Goal: Information Seeking & Learning: Check status

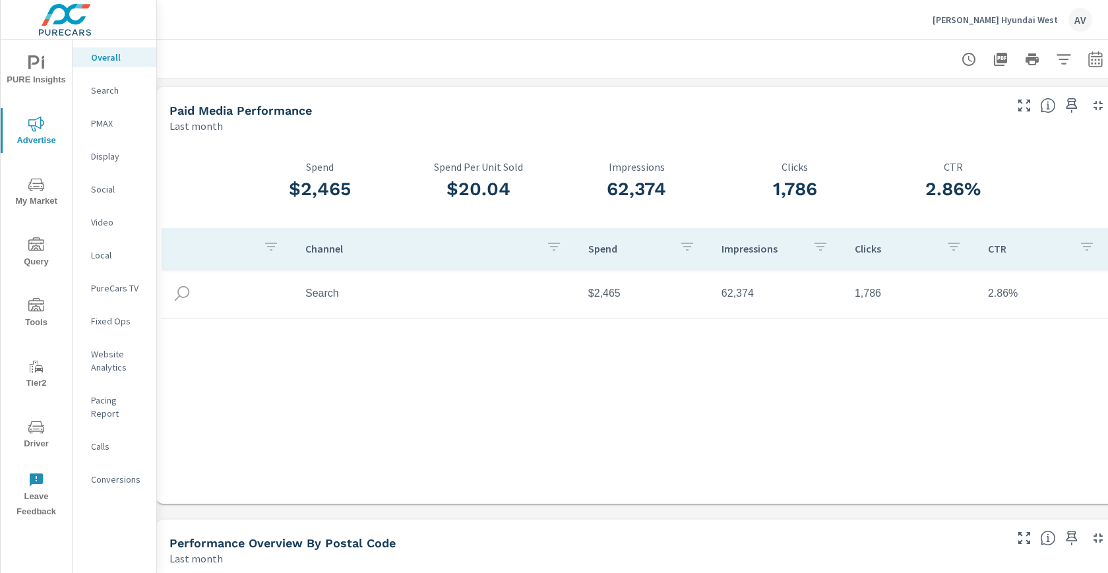
scroll to position [0, 36]
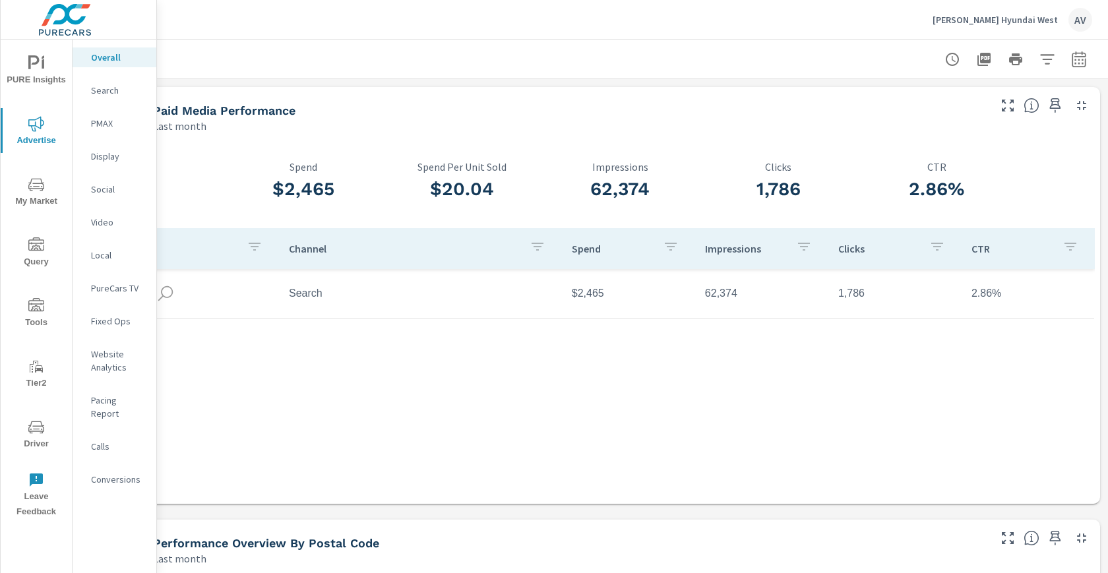
click at [1074, 59] on icon "button" at bounding box center [1079, 59] width 14 height 16
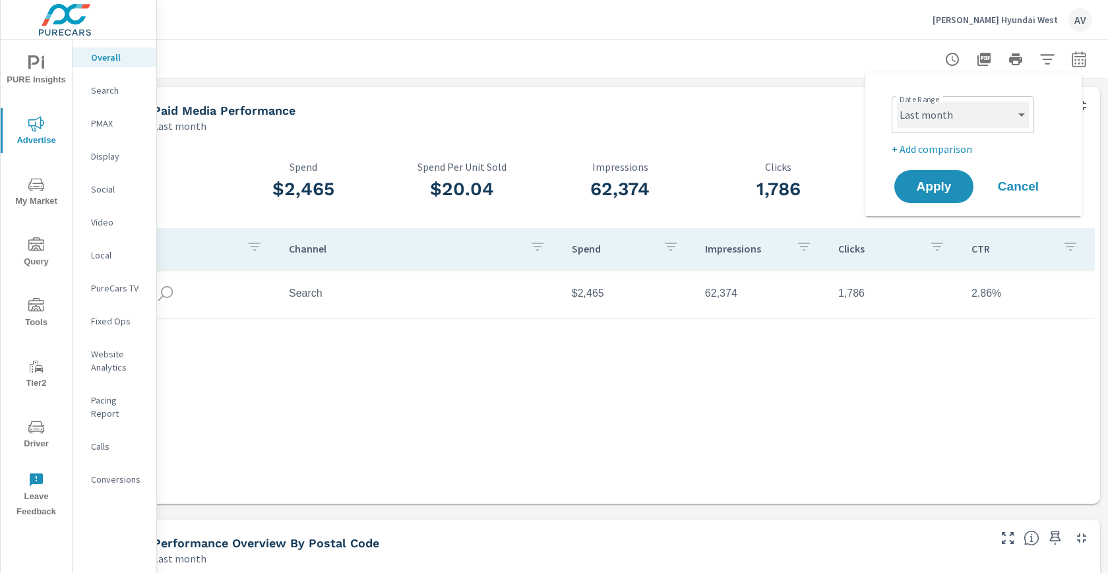
click at [948, 107] on select "Custom [DATE] Last week Last 7 days Last 14 days Last 30 days Last 45 days Last…" at bounding box center [963, 115] width 132 height 26
select select "Month to date"
click at [928, 185] on span "Apply" at bounding box center [934, 187] width 54 height 13
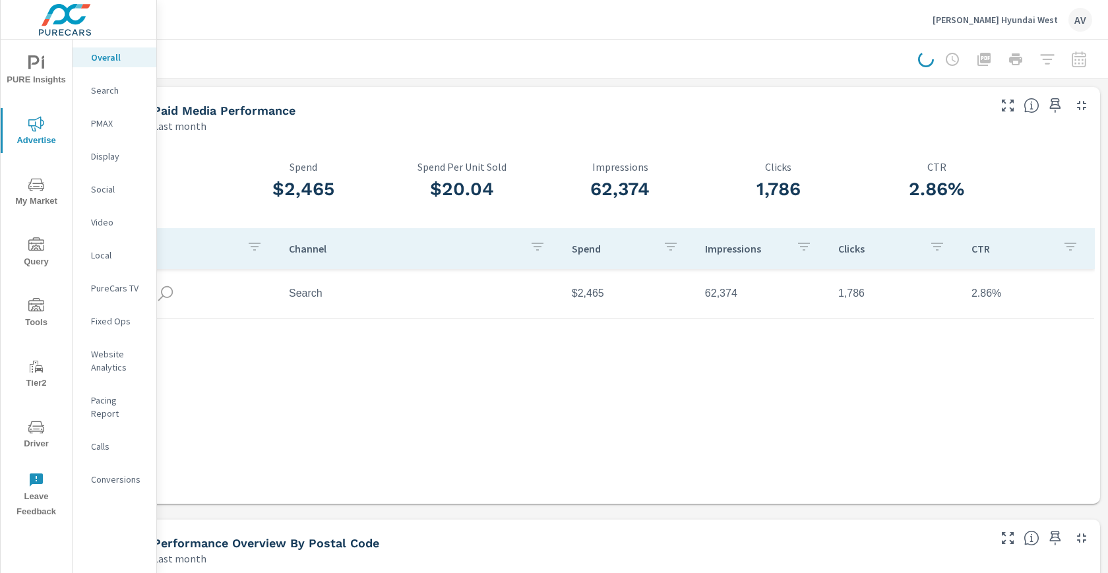
scroll to position [0, 33]
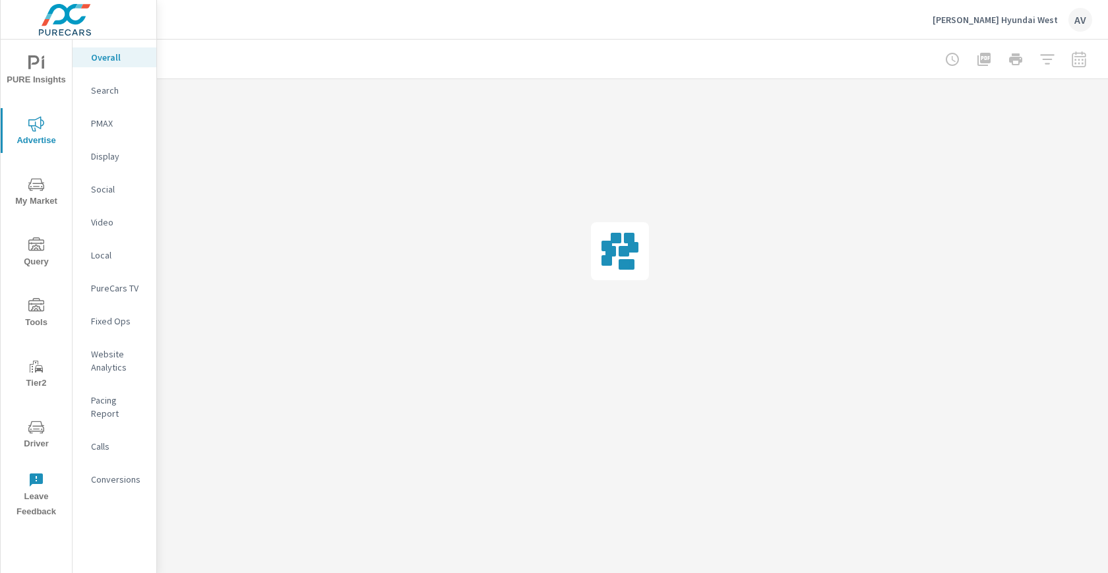
scroll to position [0, 24]
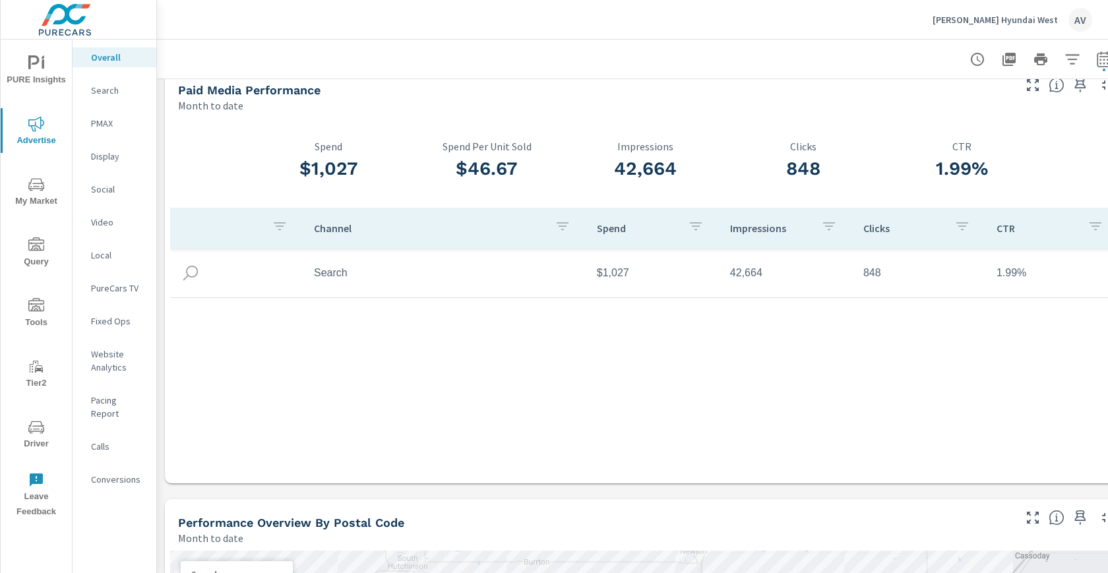
scroll to position [12, 0]
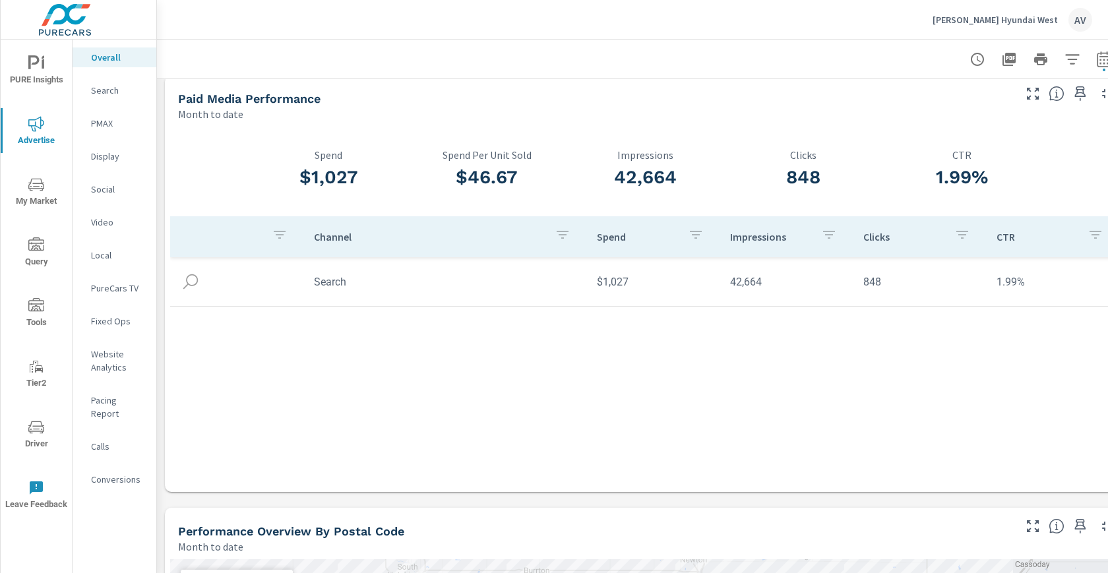
click at [96, 125] on p "PMAX" at bounding box center [118, 123] width 55 height 13
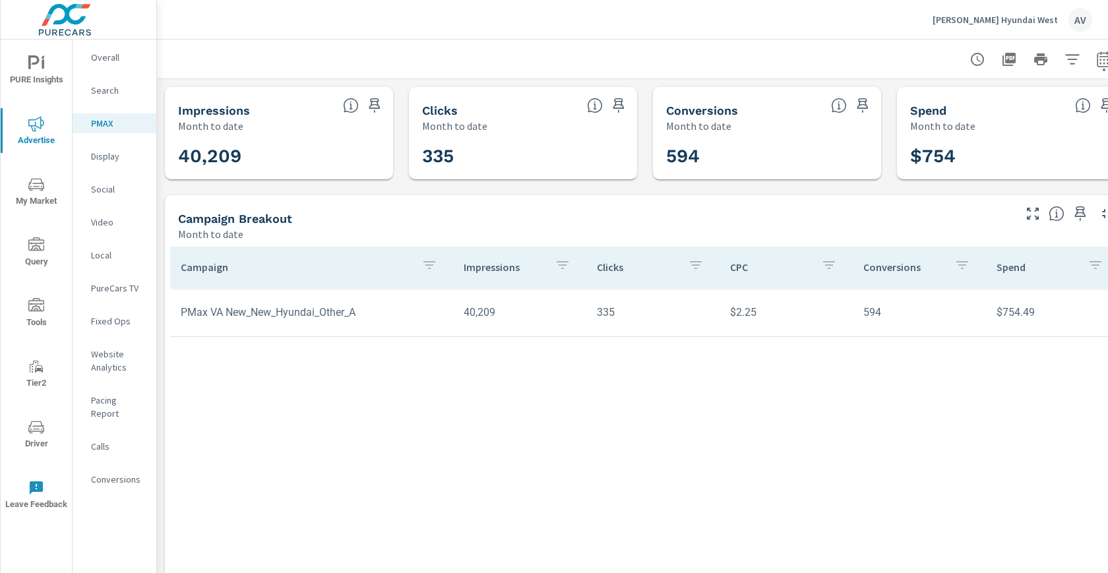
click at [450, 406] on div "Campaign Impressions Clicks CPC Conversions Spend PMax VA New_New_Hyundai_Other…" at bounding box center [645, 417] width 950 height 340
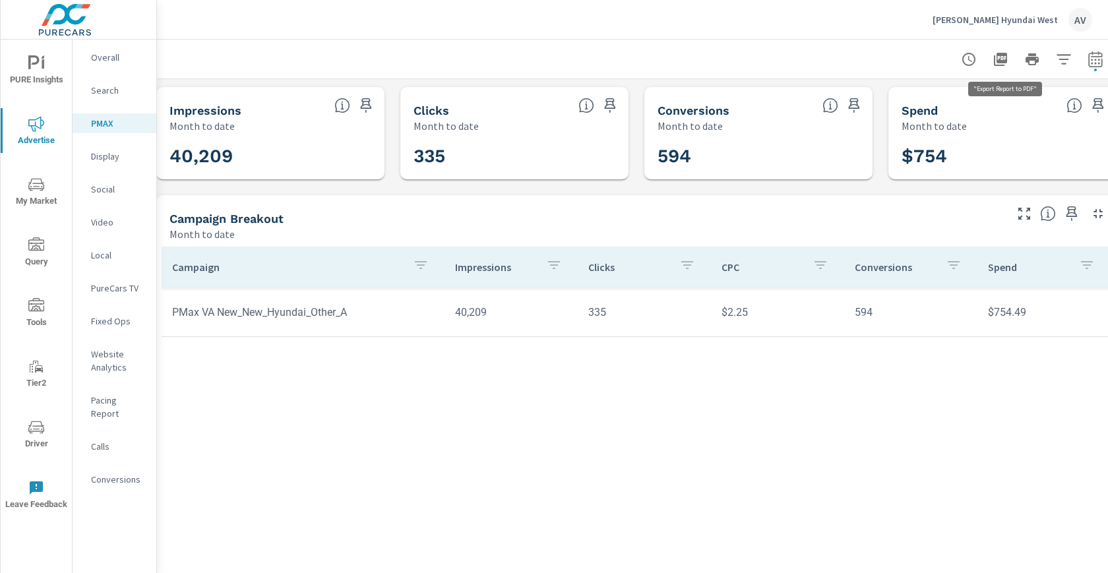
scroll to position [0, 36]
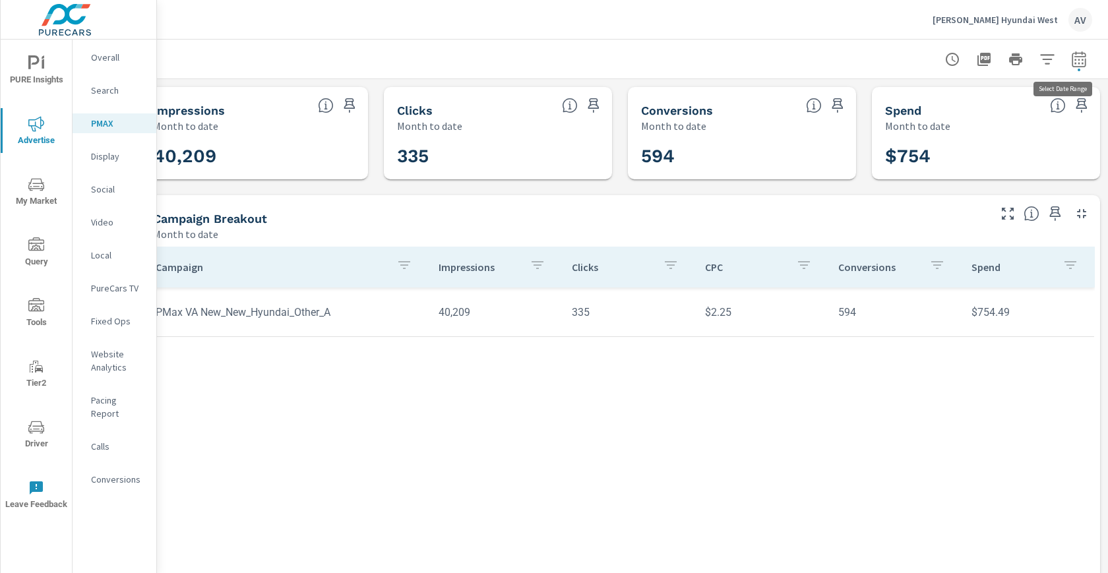
click at [1071, 62] on icon "button" at bounding box center [1079, 59] width 16 height 16
select select "Month to date"
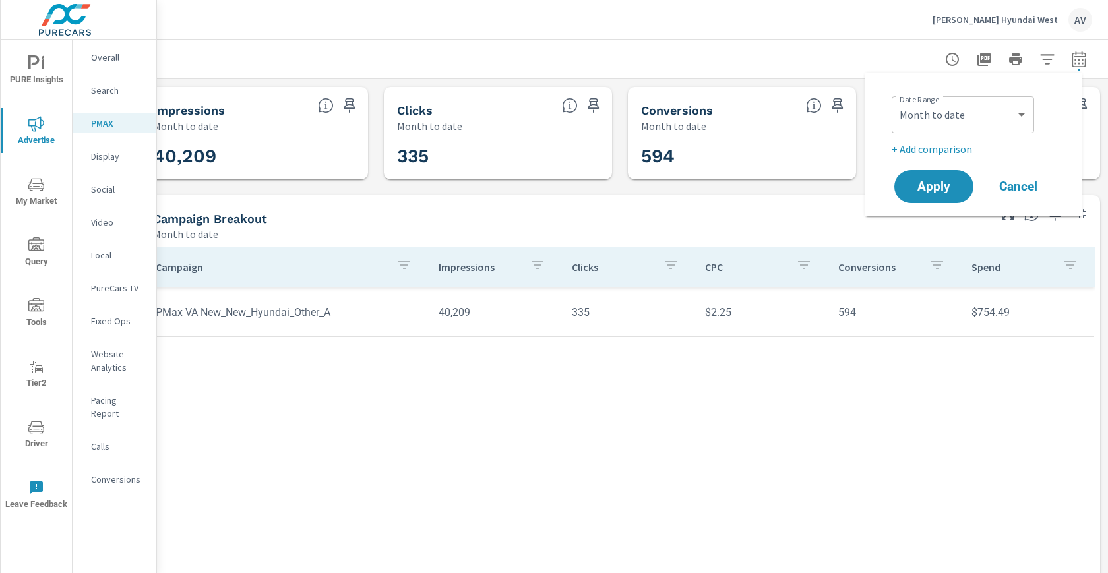
click at [928, 145] on p "+ Add comparison" at bounding box center [975, 149] width 169 height 16
select select "Previous period"
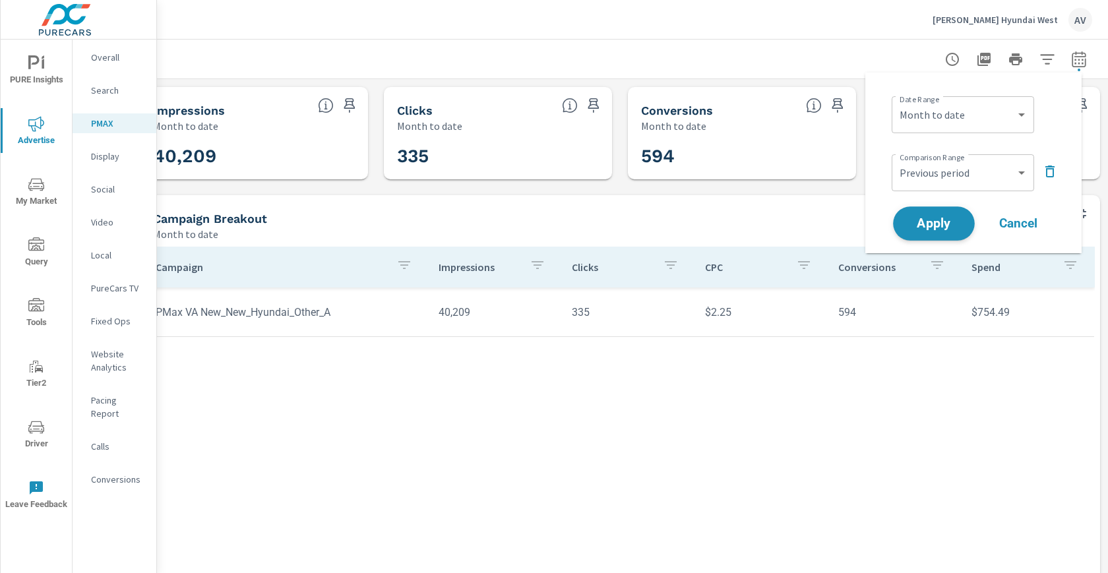
click at [948, 222] on span "Apply" at bounding box center [934, 224] width 54 height 13
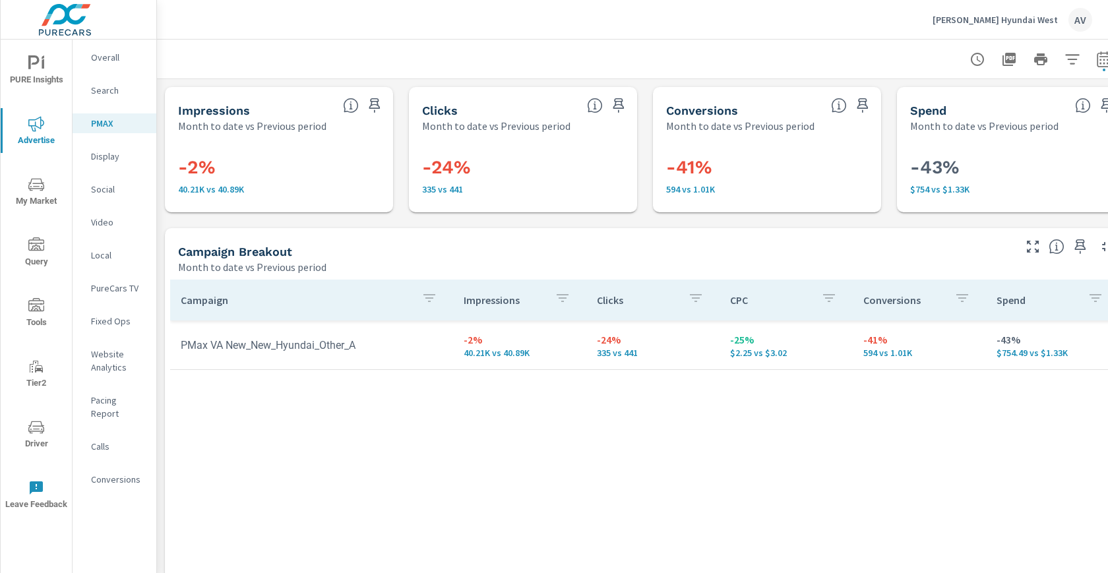
click at [810, 59] on div at bounding box center [645, 59] width 944 height 39
